Goal: Book appointment/travel/reservation

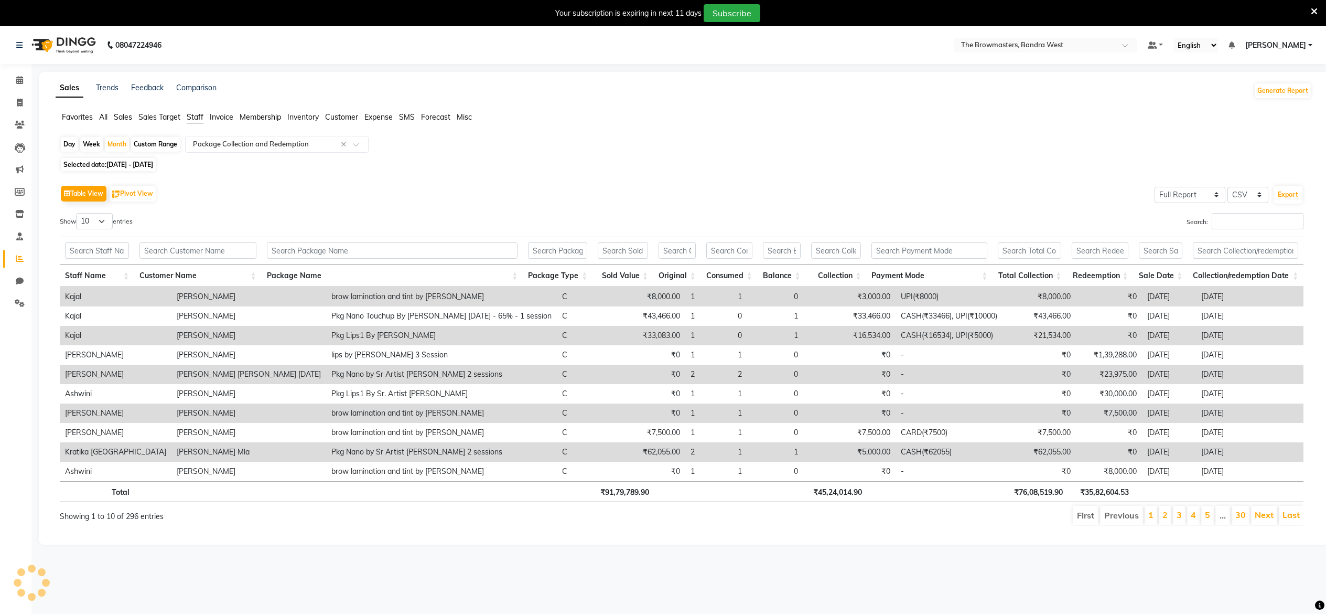
select select "full_report"
select select "csv"
click at [20, 81] on icon at bounding box center [19, 80] width 7 height 8
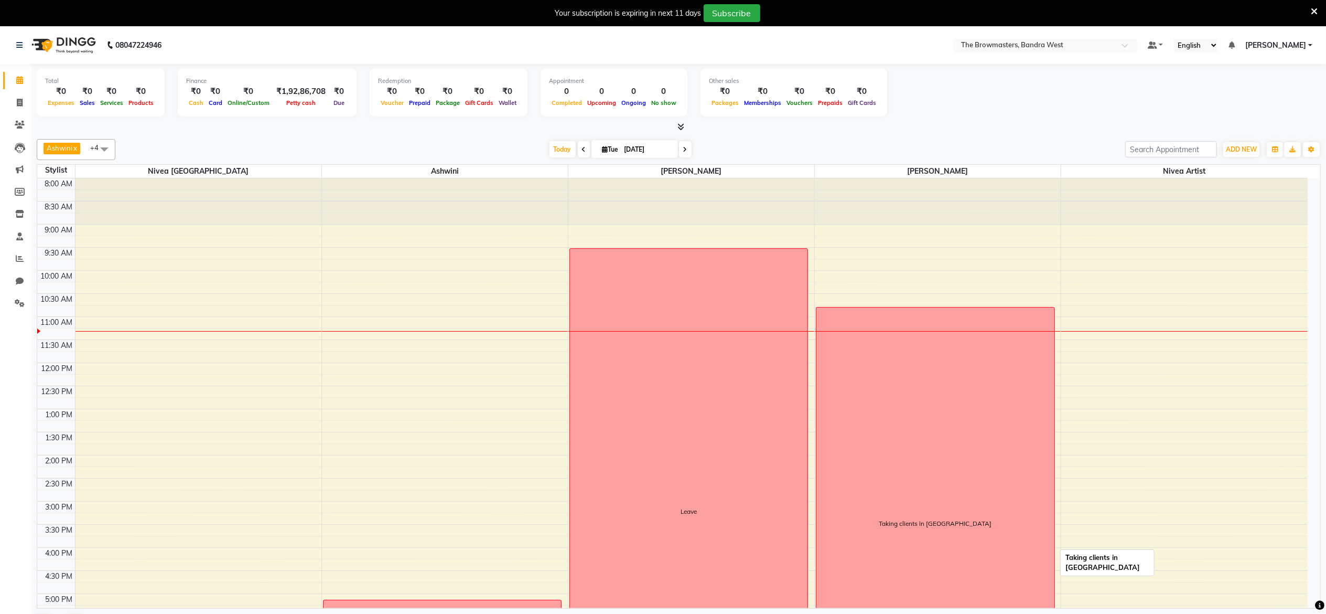
scroll to position [179, 0]
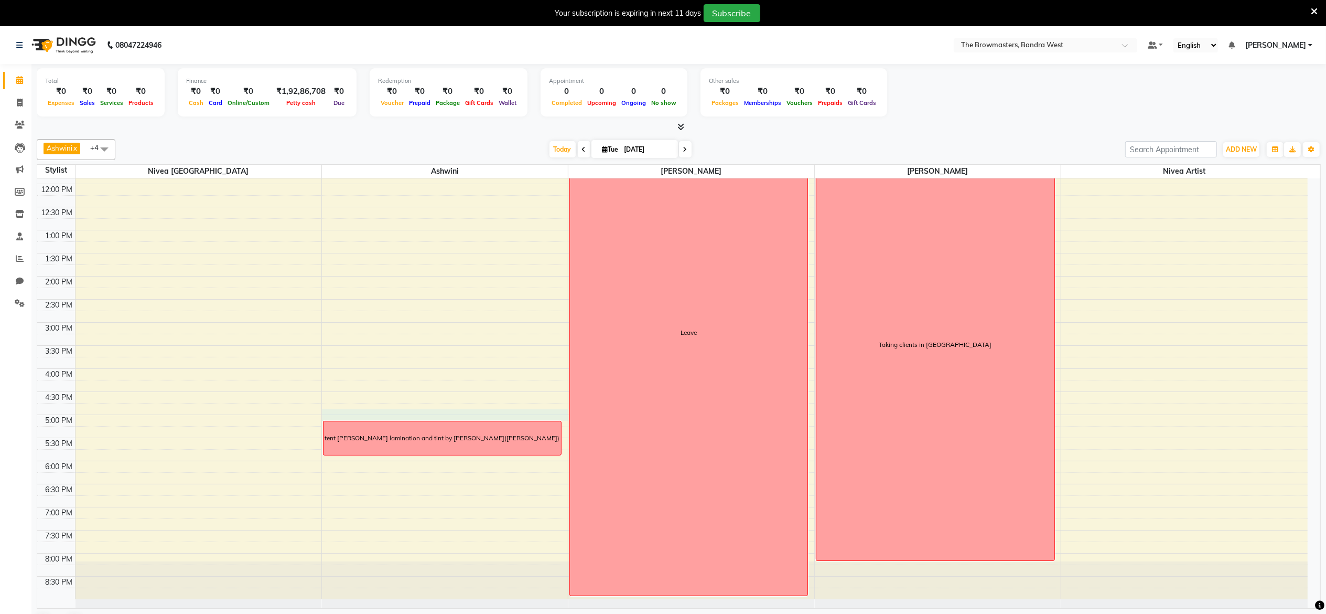
click at [563, 417] on div "8:00 AM 8:30 AM 9:00 AM 9:30 AM 10:00 AM 10:30 AM 11:00 AM 11:30 AM 12:00 PM 12…" at bounding box center [672, 298] width 1271 height 599
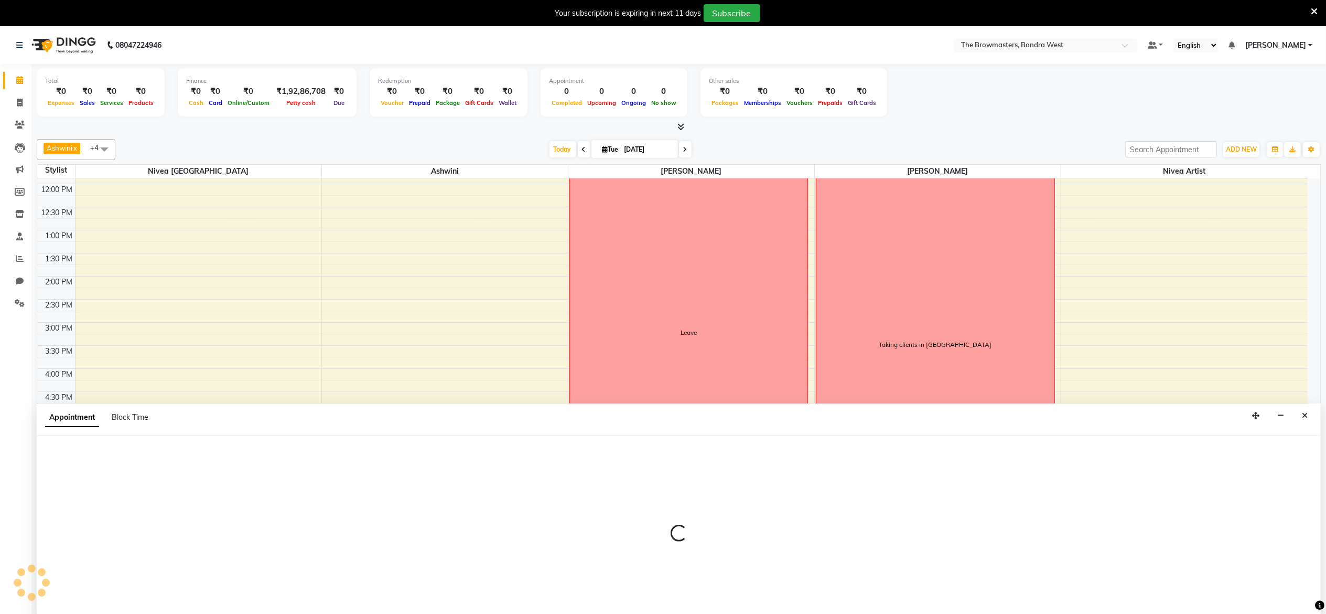
click at [563, 417] on app-booking "Appointment Block Time" at bounding box center [679, 521] width 1284 height 236
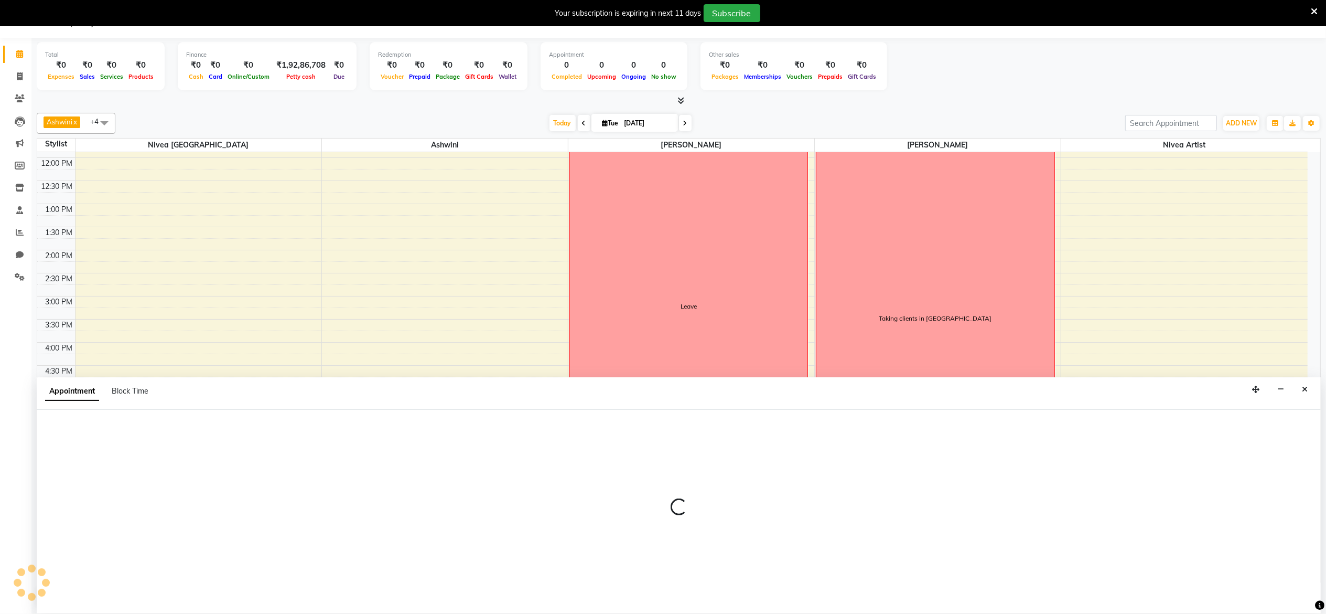
click at [563, 417] on div at bounding box center [679, 512] width 1284 height 204
select select "64306"
select select "1005"
select select "tentative"
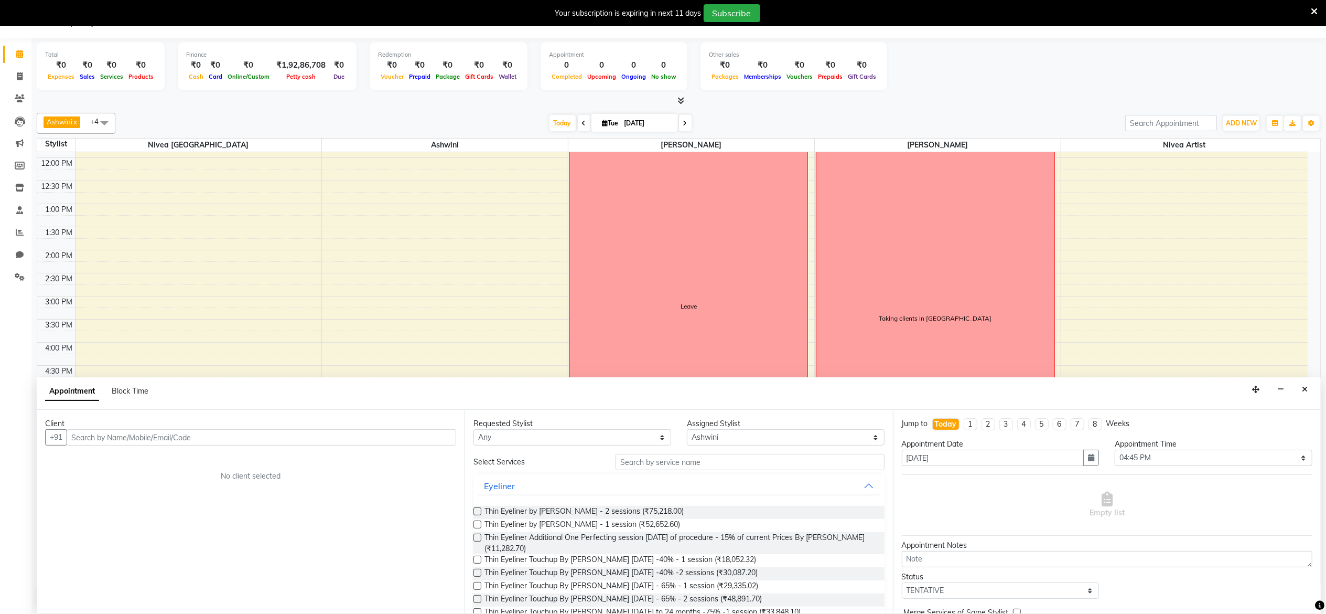
click at [559, 417] on div "Requested Stylist Any [PERSON_NAME] Ashwini [PERSON_NAME] Jyoti Kajal Kratika K…" at bounding box center [679, 512] width 428 height 204
click at [1305, 393] on icon "Close" at bounding box center [1305, 389] width 6 height 7
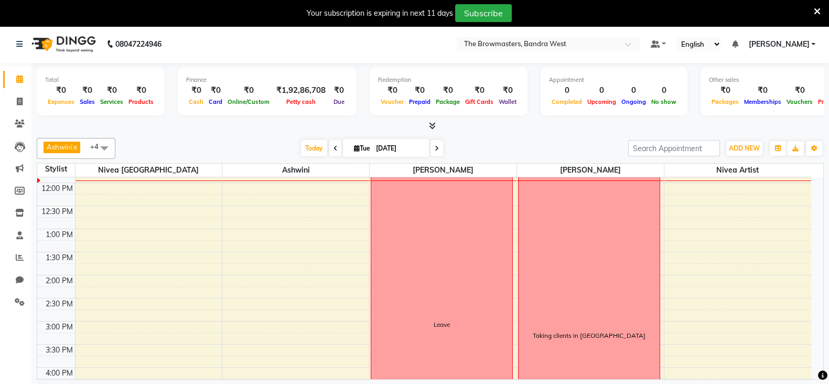
scroll to position [392, 0]
